Goal: Information Seeking & Learning: Learn about a topic

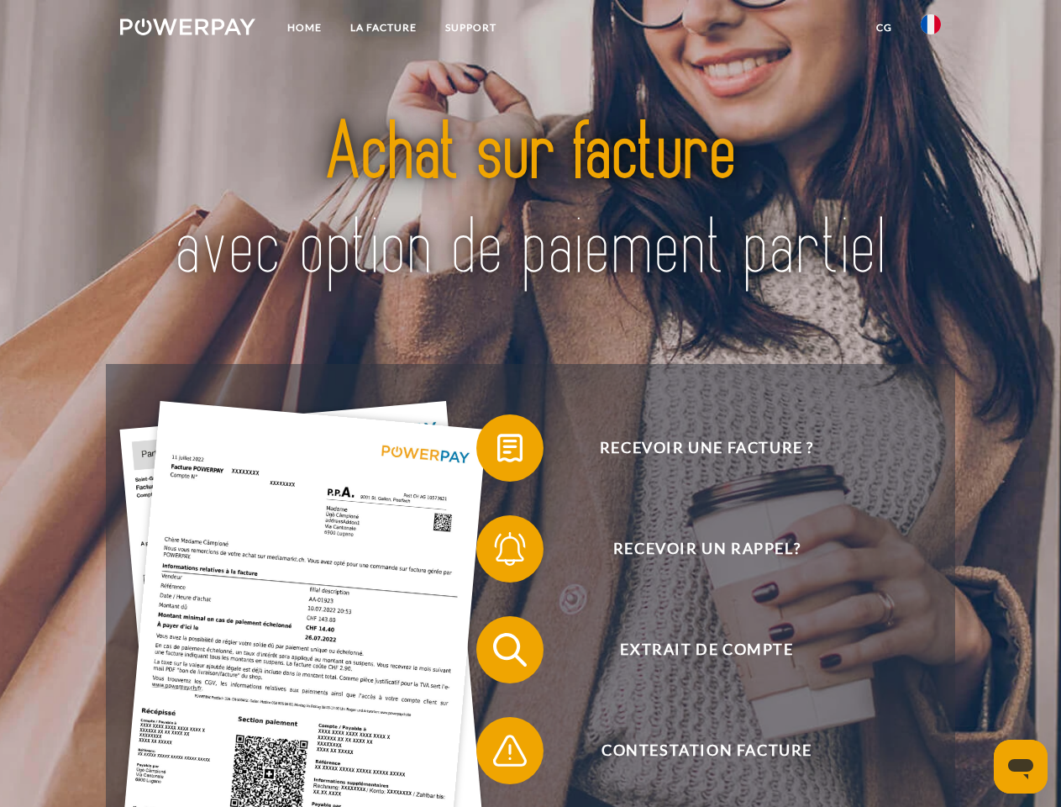
click at [187, 29] on img at bounding box center [187, 26] width 135 height 17
click at [931, 29] on img at bounding box center [931, 24] width 20 height 20
click at [884, 28] on link "CG" at bounding box center [884, 28] width 45 height 30
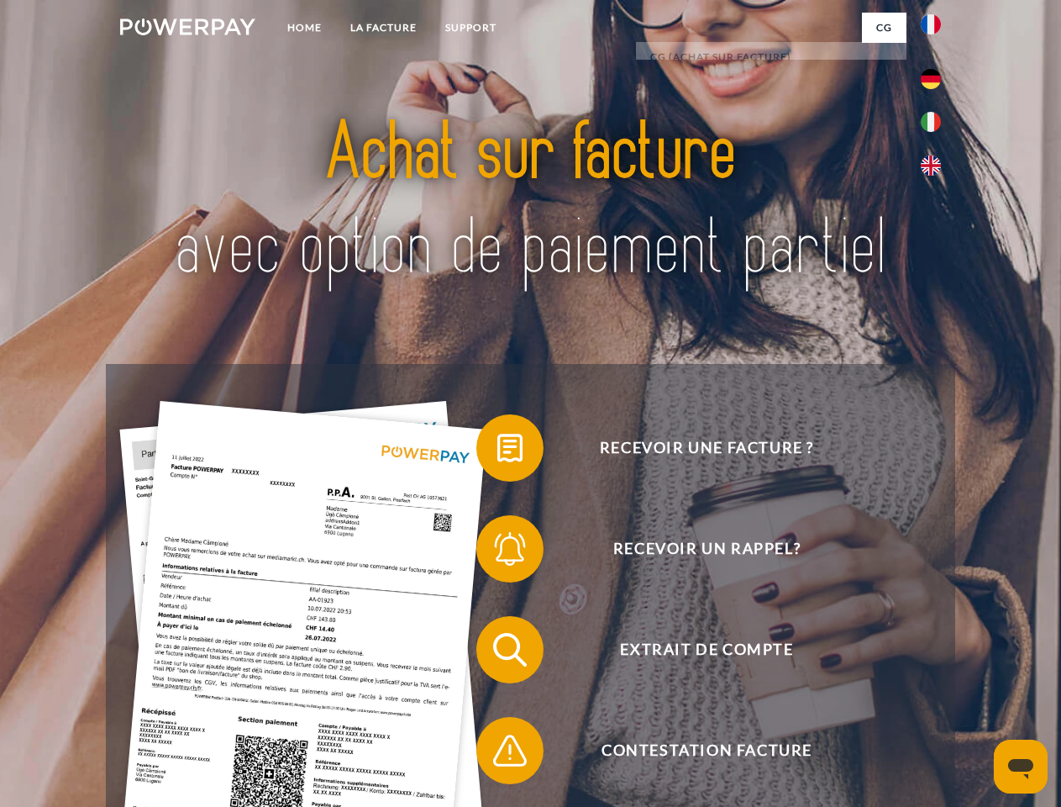
click at [497, 451] on span at bounding box center [485, 448] width 84 height 84
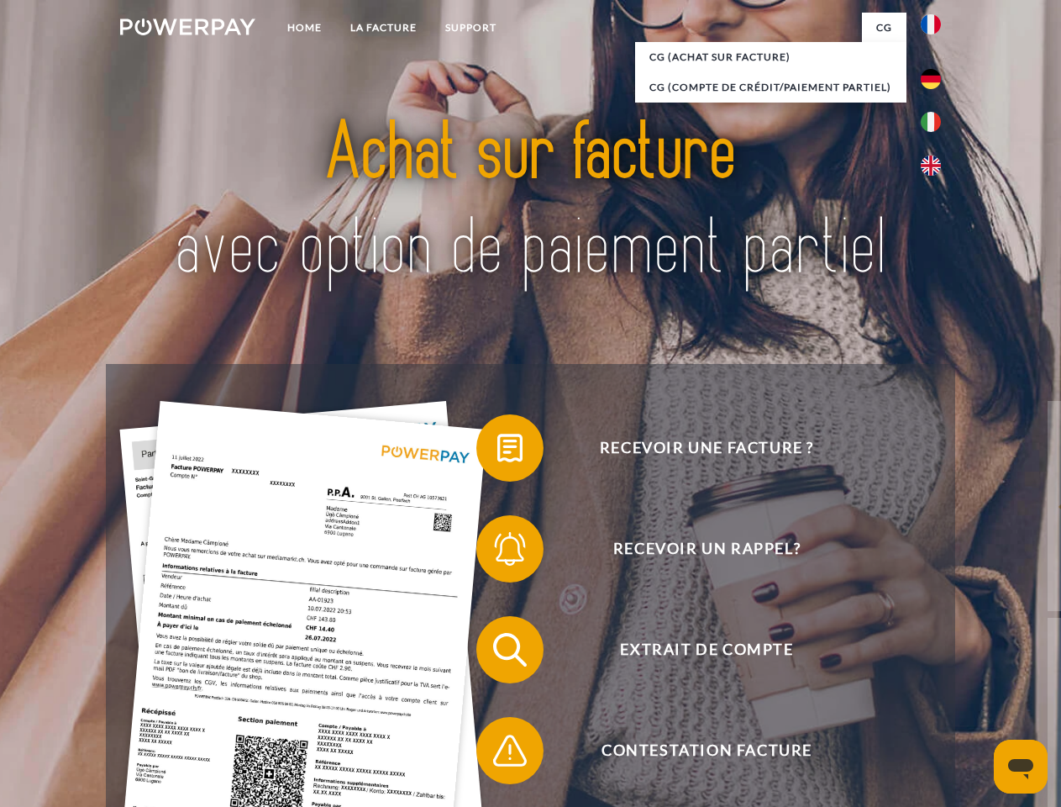
click at [497, 552] on div "Recevoir une facture ? Recevoir un rappel? Extrait de compte retour" at bounding box center [530, 700] width 849 height 672
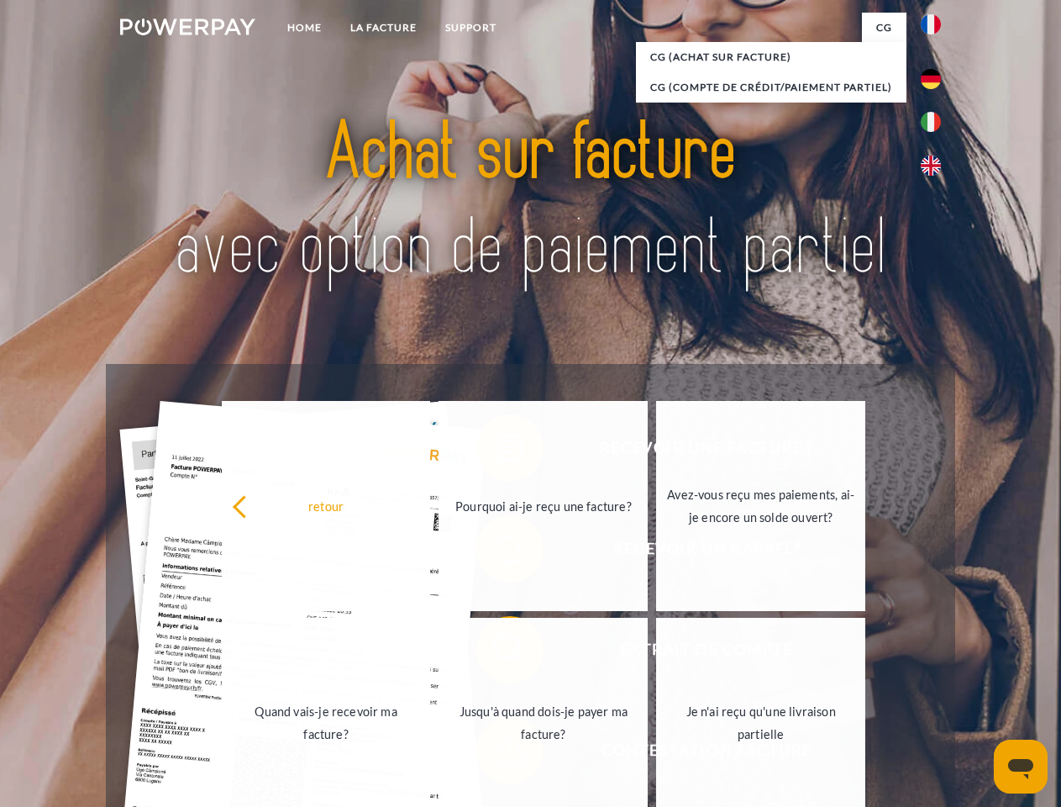
click at [497, 653] on link "Jusqu'à quand dois-je payer ma facture?" at bounding box center [543, 723] width 209 height 210
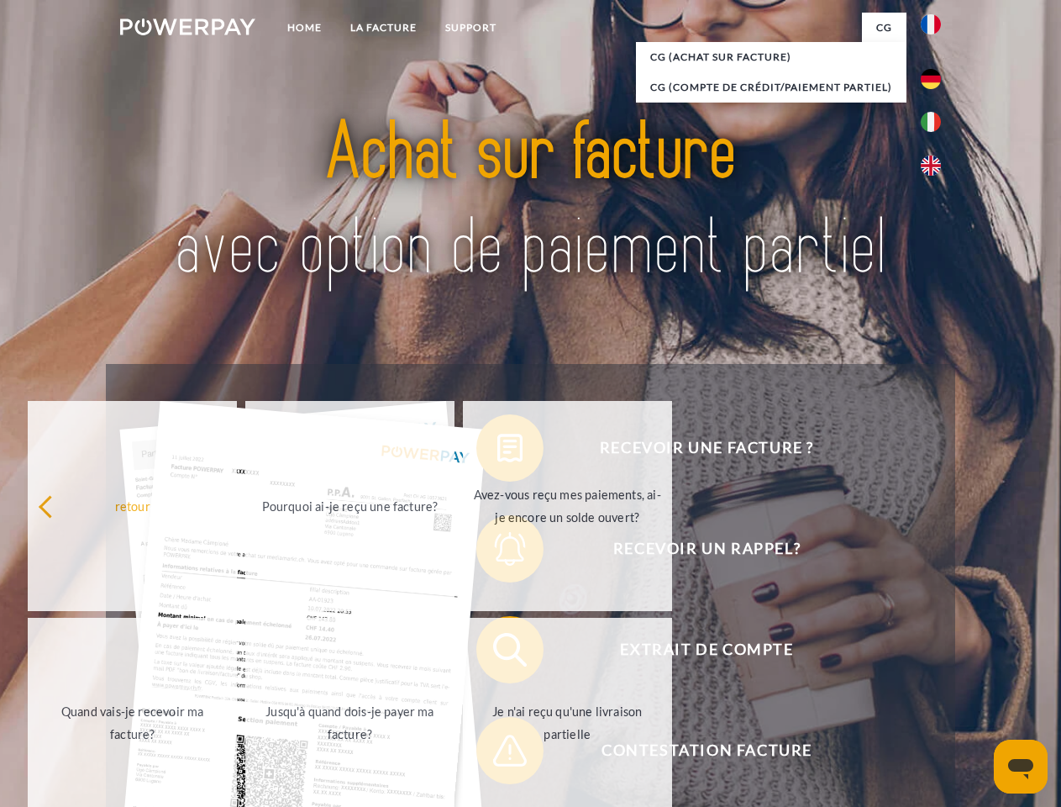
click at [497, 754] on span at bounding box center [485, 750] width 84 height 84
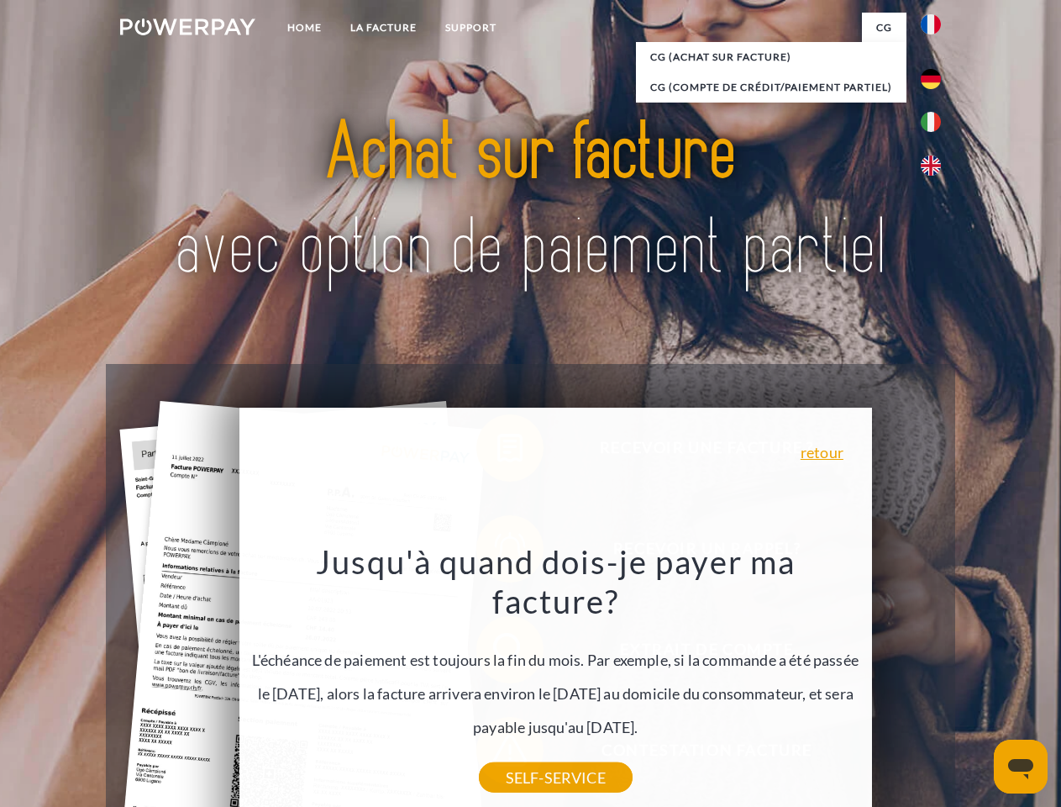
click at [1021, 766] on icon "Ouvrir la fenêtre de messagerie" at bounding box center [1020, 769] width 25 height 20
